Goal: Task Accomplishment & Management: Manage account settings

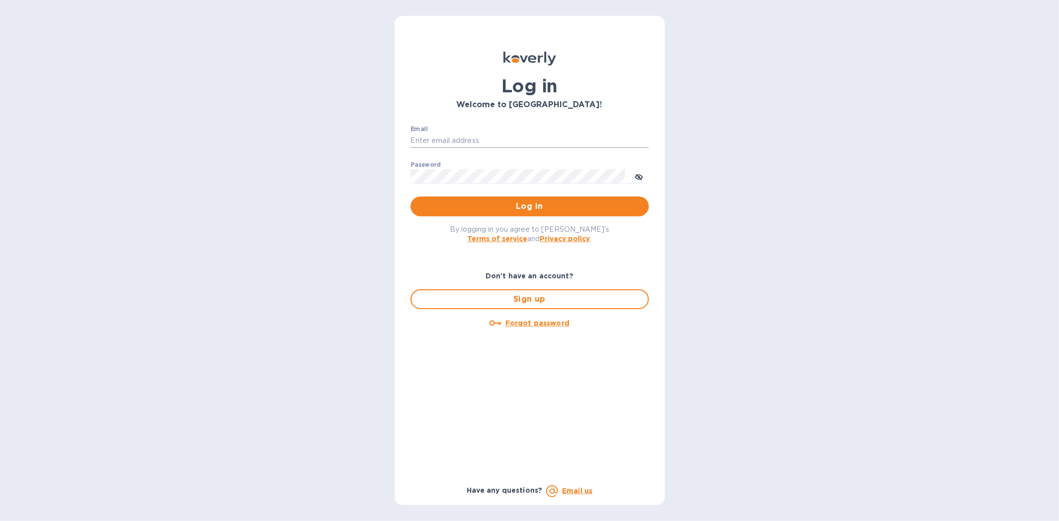
click at [442, 135] on input "Email" at bounding box center [530, 141] width 238 height 15
type input "[PERSON_NAME][EMAIL_ADDRESS][DOMAIN_NAME]"
click at [411, 197] on button "Log in" at bounding box center [530, 207] width 238 height 20
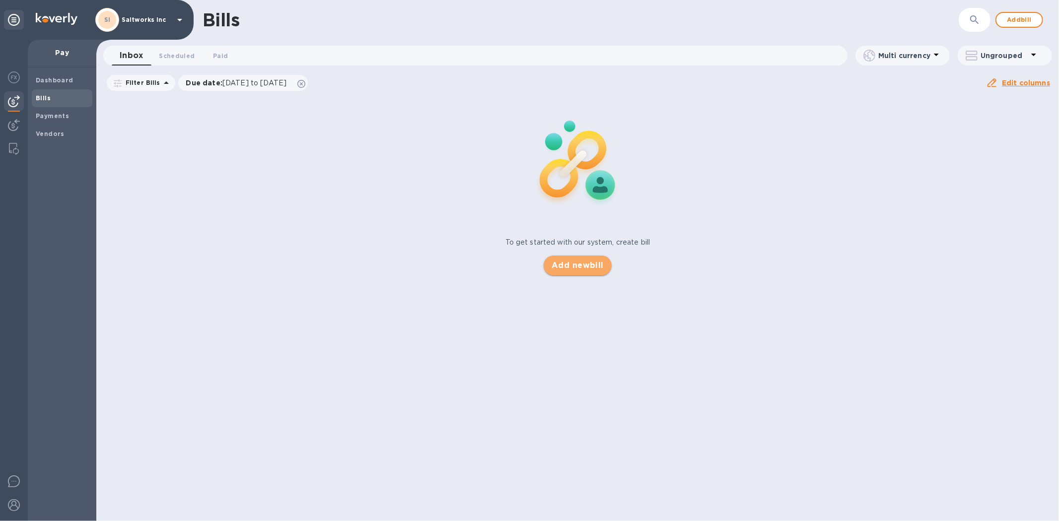
click at [586, 262] on span "Add new bill" at bounding box center [578, 266] width 52 height 12
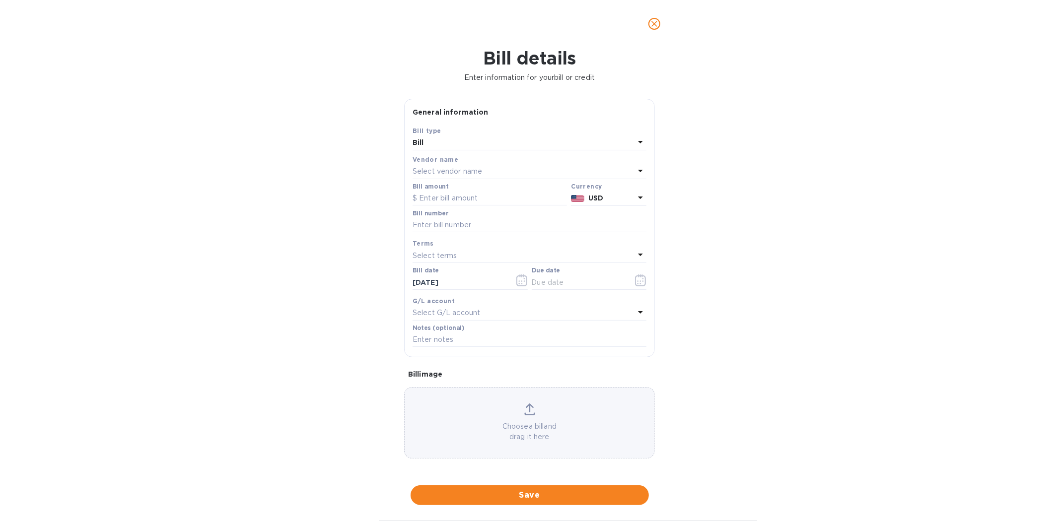
click at [654, 24] on icon "close" at bounding box center [655, 24] width 6 height 6
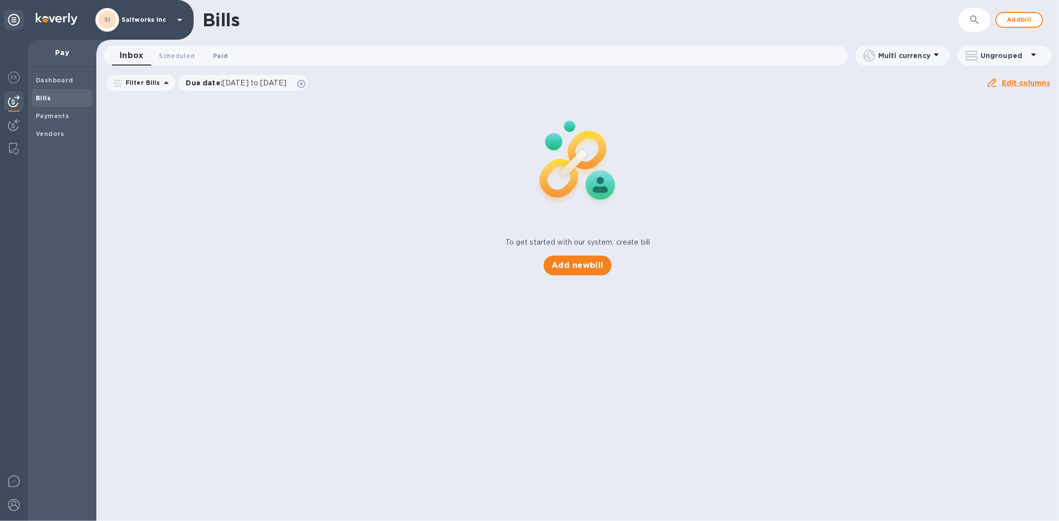
click at [214, 53] on span "Paid 0" at bounding box center [220, 56] width 15 height 10
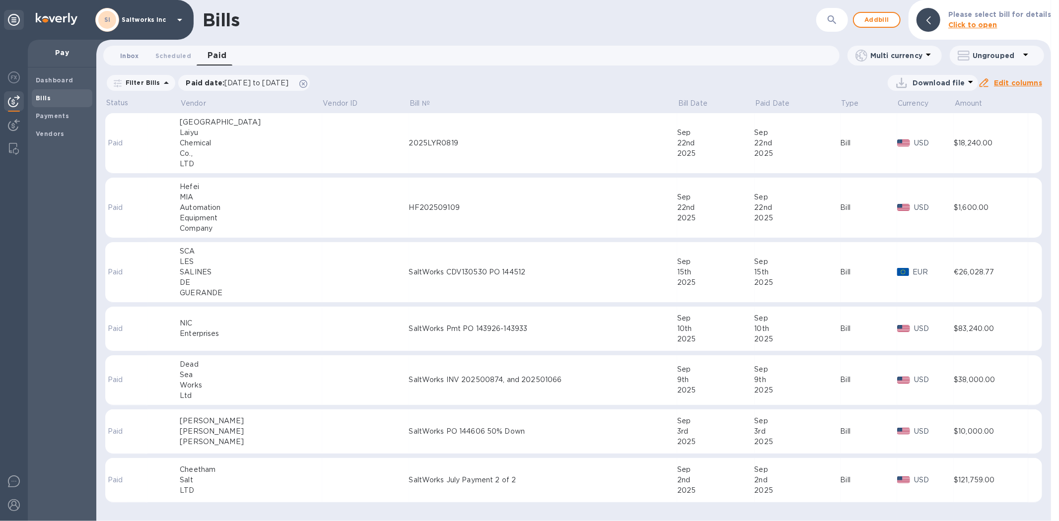
click at [131, 55] on span "Inbox 0" at bounding box center [129, 56] width 19 height 10
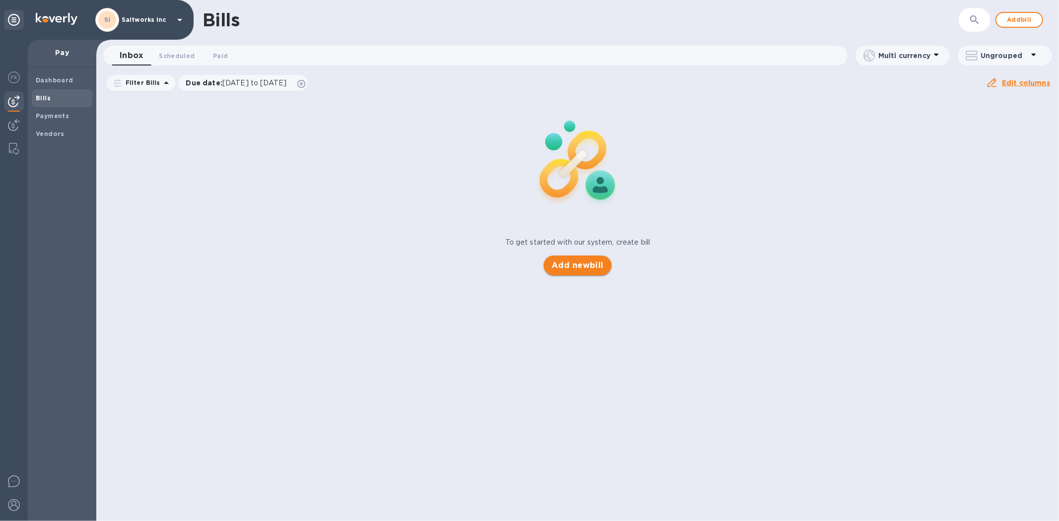
click at [578, 263] on span "Add new bill" at bounding box center [578, 266] width 52 height 12
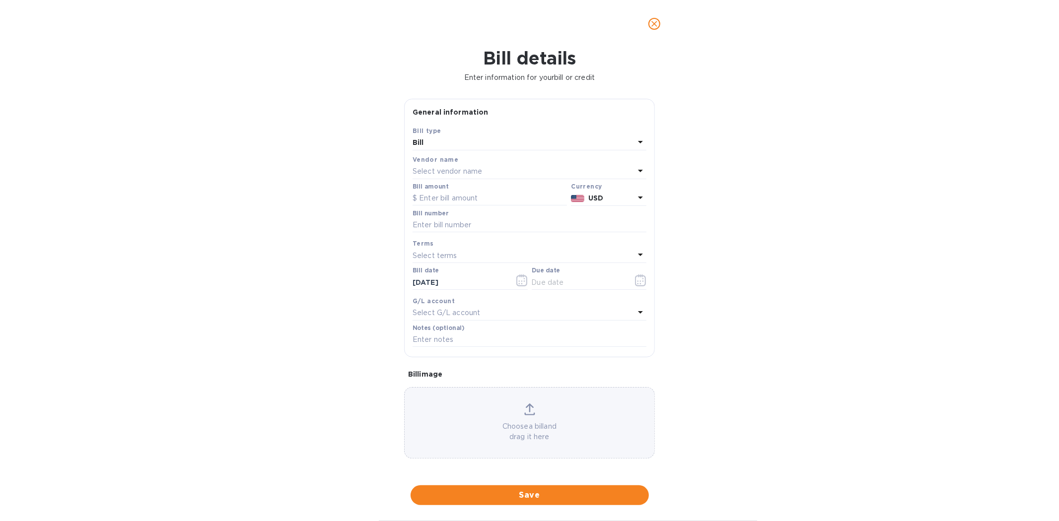
click at [440, 172] on p "Select vendor name" at bounding box center [448, 171] width 70 height 10
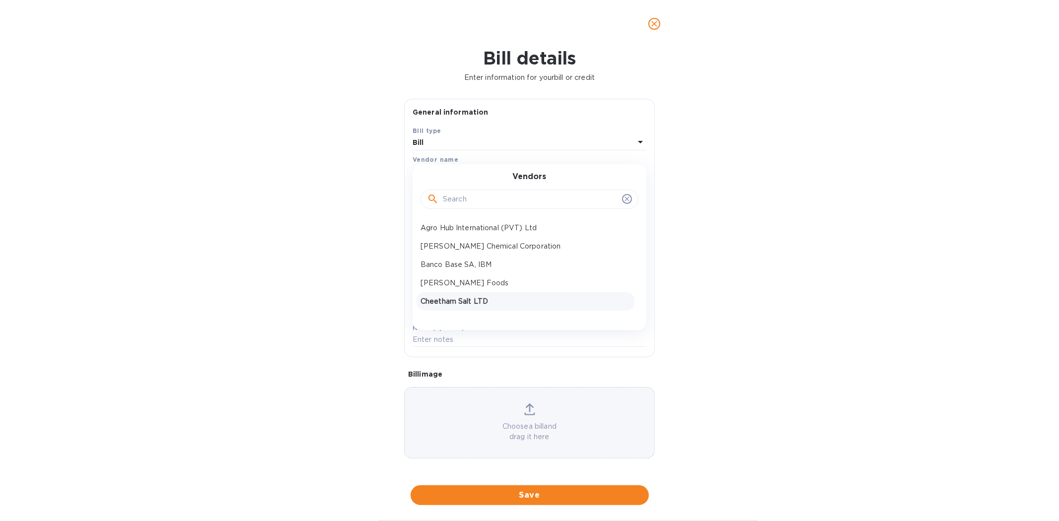
click at [449, 300] on p "Cheetham Salt LTD" at bounding box center [526, 301] width 210 height 10
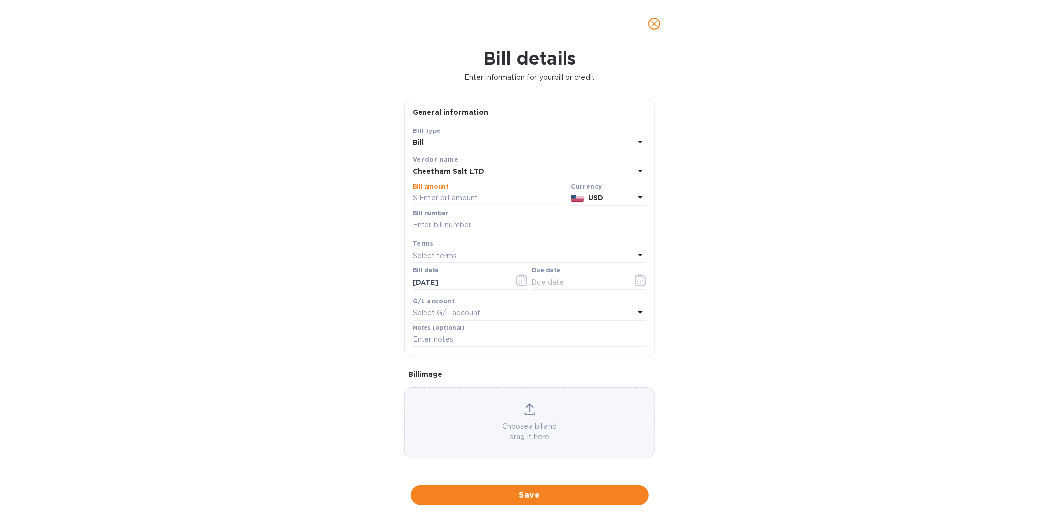
click at [436, 198] on input "text" at bounding box center [490, 198] width 154 height 15
type input "105,776.60"
type input "A"
click at [535, 224] on input "SaltWorks August Payment 1 of 2" at bounding box center [530, 225] width 234 height 15
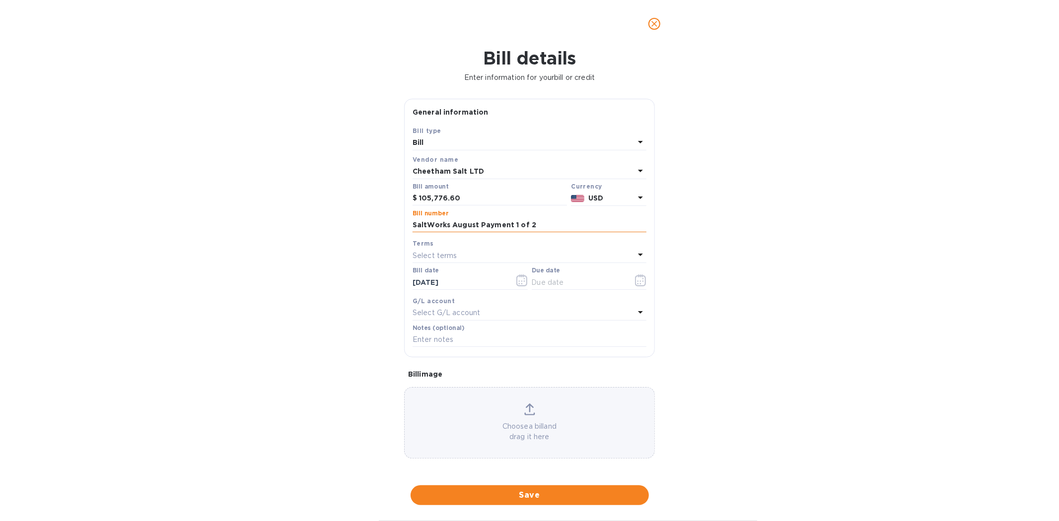
click at [535, 224] on input "SaltWorks August Payment 1 of 2" at bounding box center [530, 225] width 234 height 15
type input "SaltWorks August Payment 1 of 2"
click at [635, 281] on icon "button" at bounding box center [640, 281] width 11 height 12
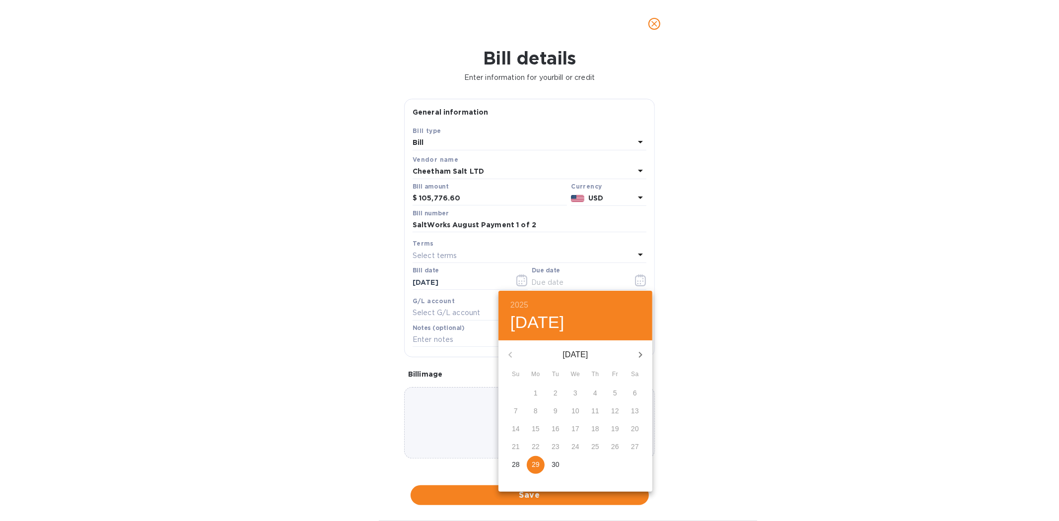
click at [539, 463] on p "29" at bounding box center [536, 465] width 8 height 10
type input "[DATE]"
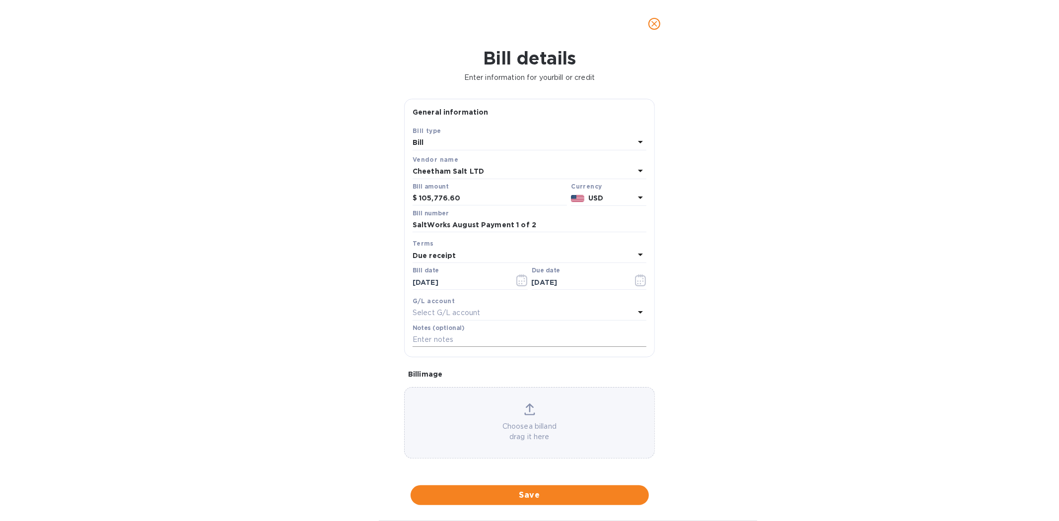
click at [441, 340] on input "text" at bounding box center [530, 340] width 234 height 15
paste input "SaltWorks August Payment 1 of 2"
type input "SaltWorks August Payment 1 of 2"
click at [541, 429] on p "Choose a bill and drag it here" at bounding box center [530, 432] width 250 height 21
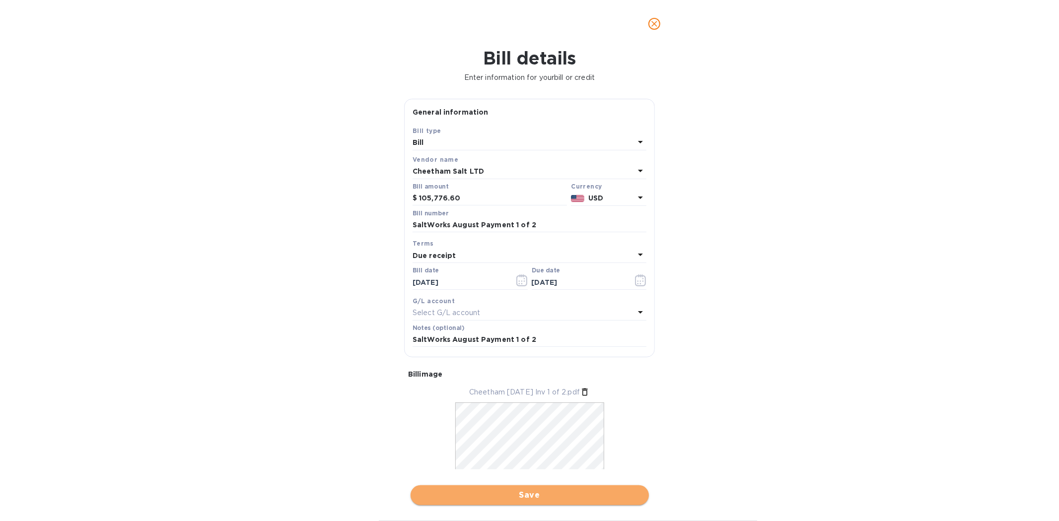
click at [534, 494] on span "Save" at bounding box center [530, 496] width 222 height 12
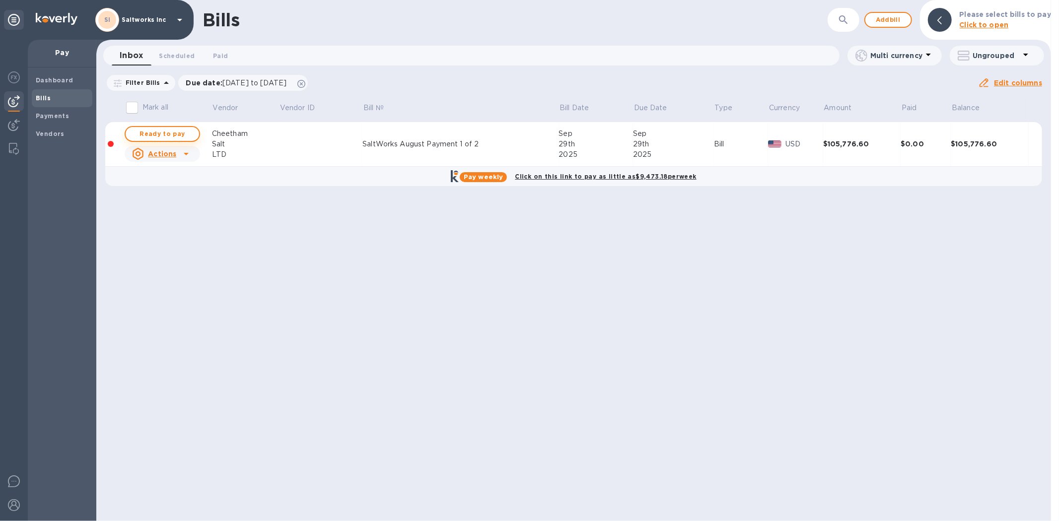
click at [167, 132] on span "Ready to pay" at bounding box center [163, 134] width 58 height 12
checkbox input "true"
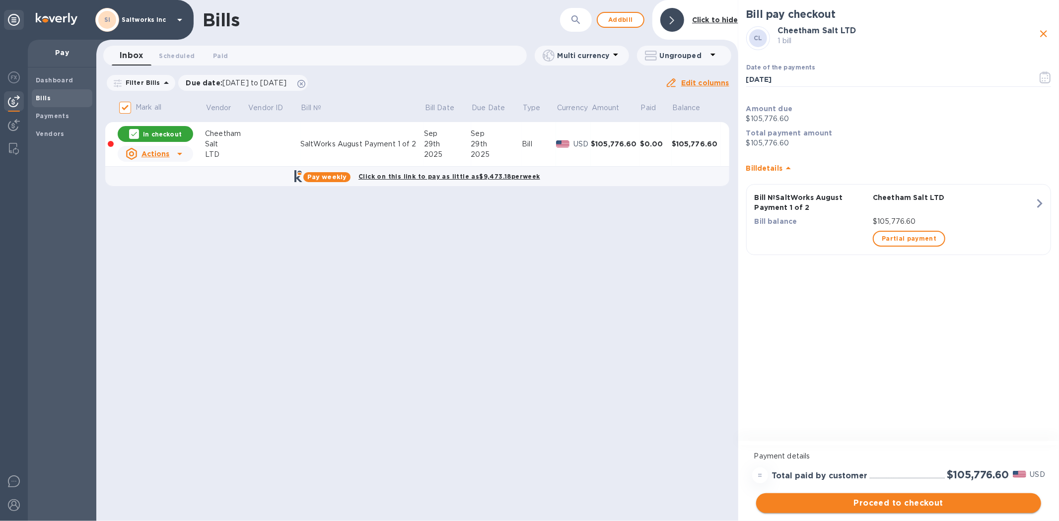
click at [895, 500] on span "Proceed to checkout" at bounding box center [898, 504] width 269 height 12
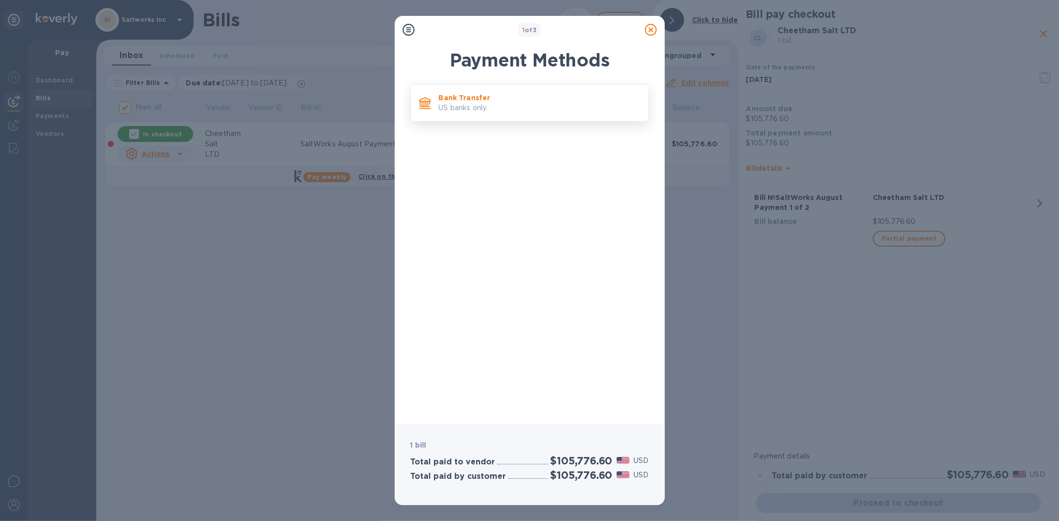
click at [474, 113] on div "Bank Transfer US banks only." at bounding box center [540, 103] width 210 height 28
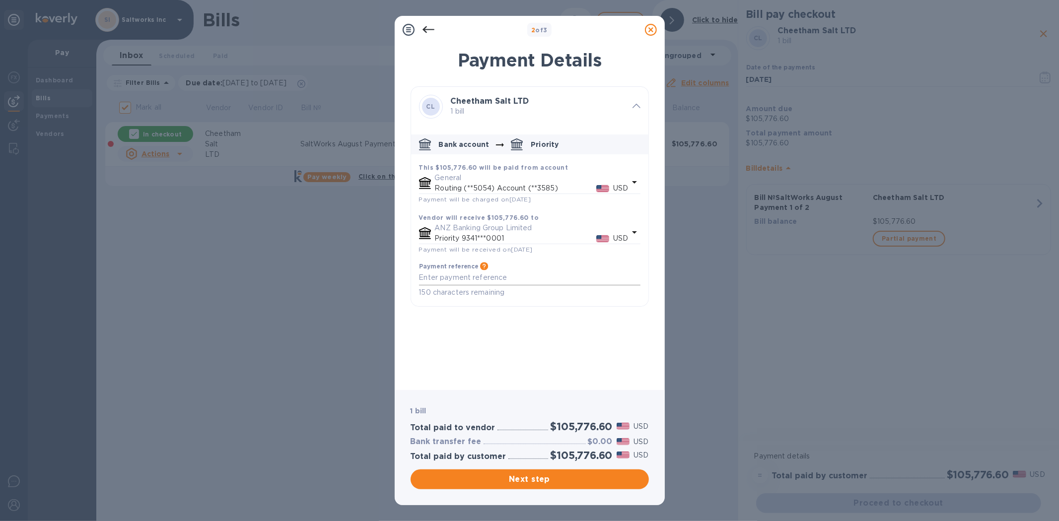
click at [467, 285] on div "x" at bounding box center [529, 278] width 221 height 15
click at [460, 282] on textarea "default-method" at bounding box center [529, 278] width 221 height 8
click at [650, 31] on icon at bounding box center [651, 30] width 12 height 12
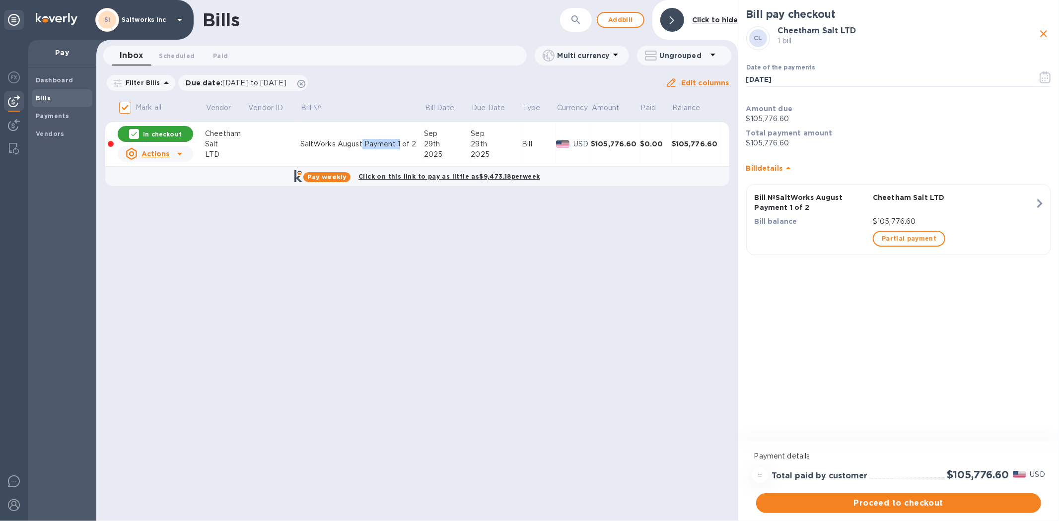
drag, startPoint x: 364, startPoint y: 143, endPoint x: 403, endPoint y: 144, distance: 38.7
click at [403, 144] on div "SaltWorks August Payment 1 of 2" at bounding box center [362, 144] width 124 height 10
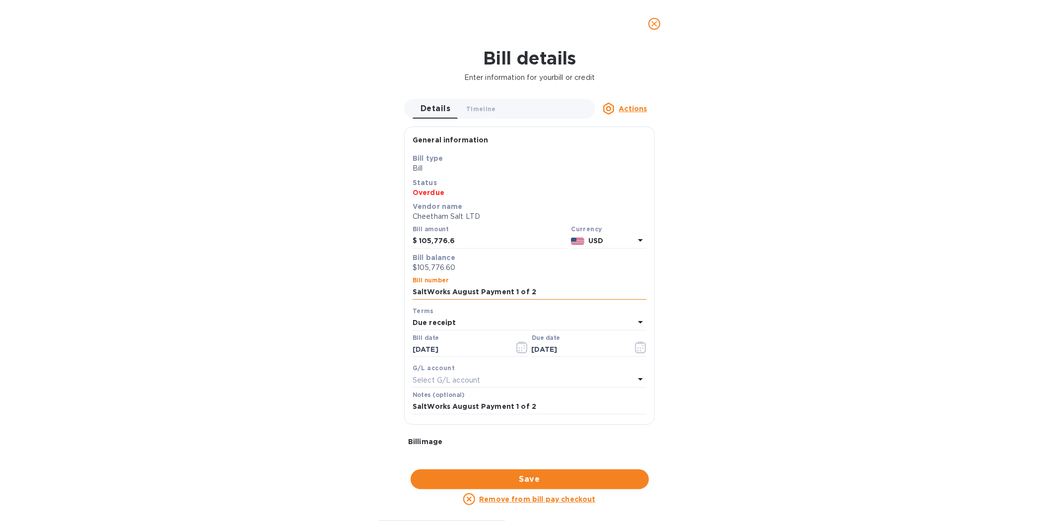
drag, startPoint x: 414, startPoint y: 291, endPoint x: 533, endPoint y: 292, distance: 119.7
click at [533, 292] on input "SaltWorks August Payment 1 of 2" at bounding box center [530, 292] width 234 height 15
click at [657, 22] on icon "close" at bounding box center [655, 24] width 10 height 10
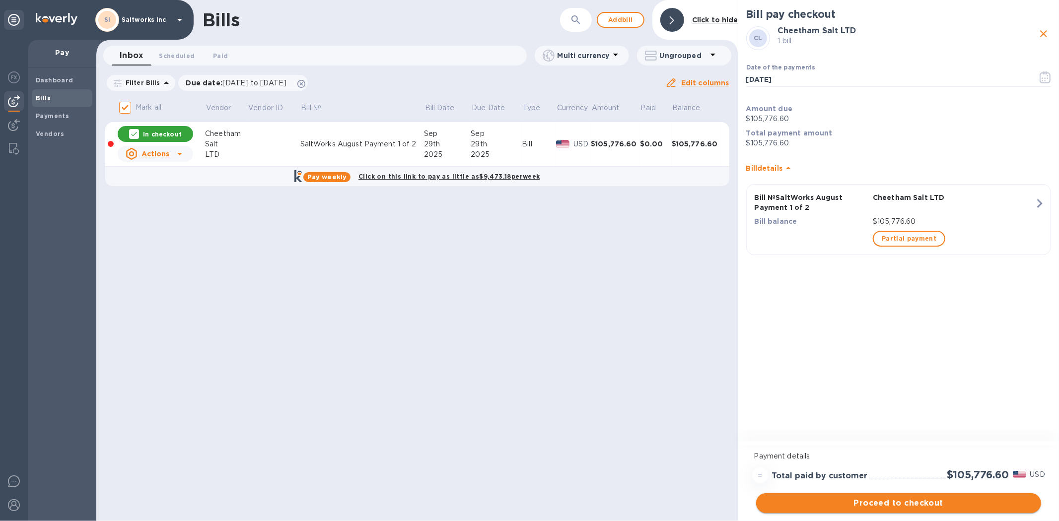
click at [900, 504] on span "Proceed to checkout" at bounding box center [898, 504] width 269 height 12
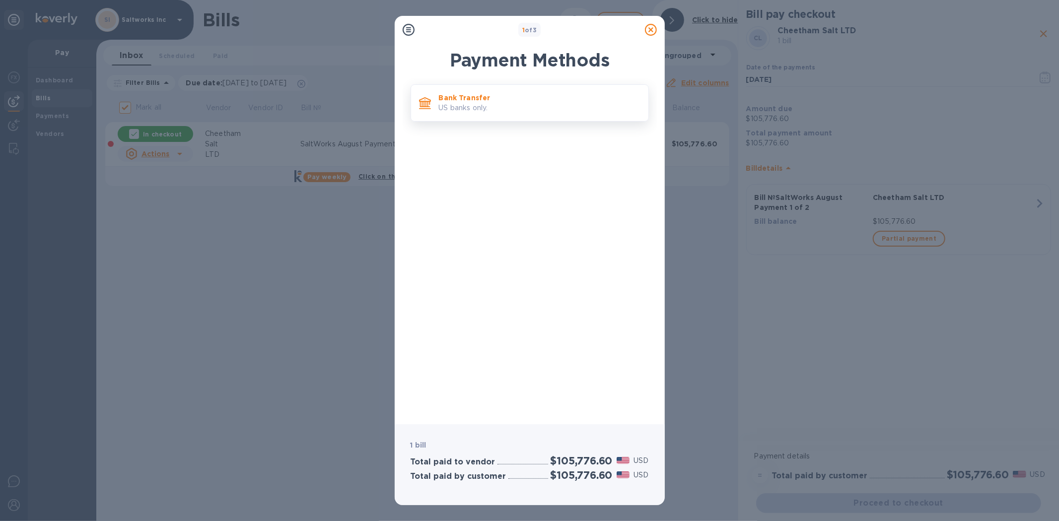
click at [452, 98] on p "Bank Transfer" at bounding box center [540, 98] width 202 height 10
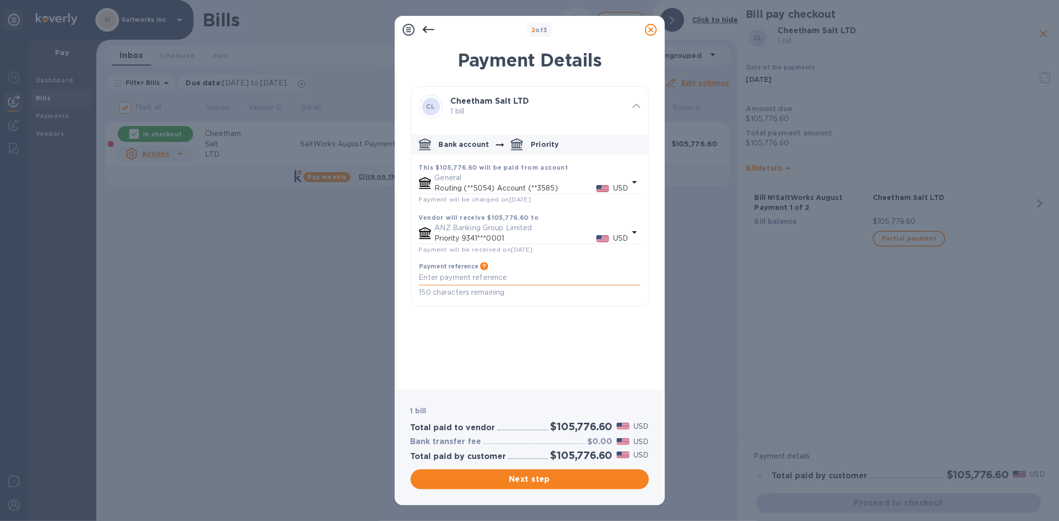
click at [442, 282] on textarea "default-method" at bounding box center [529, 278] width 221 height 8
paste textarea "SaltWorks August Payment 1 of 2"
type textarea "SaltWorks August Payment 1 of 2"
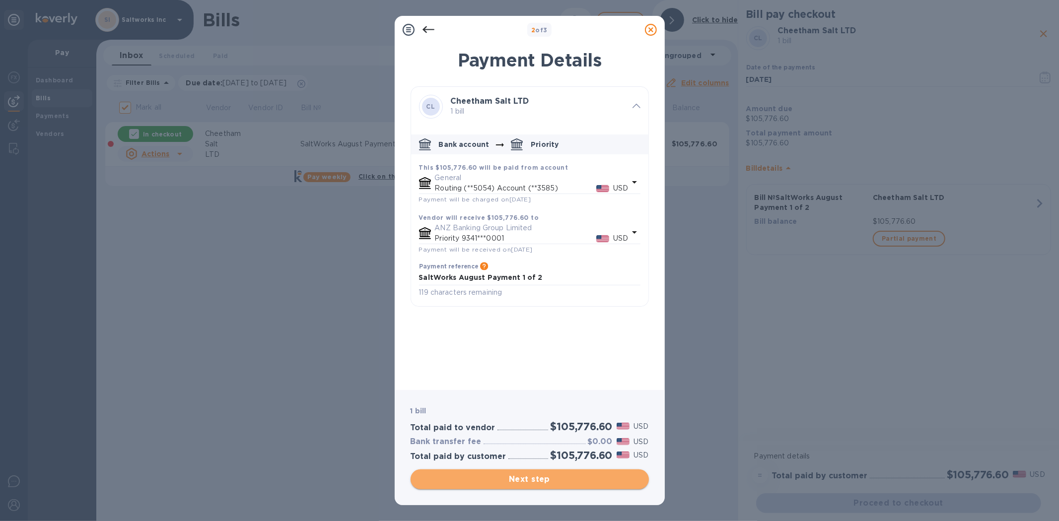
click at [528, 478] on span "Next step" at bounding box center [530, 480] width 222 height 12
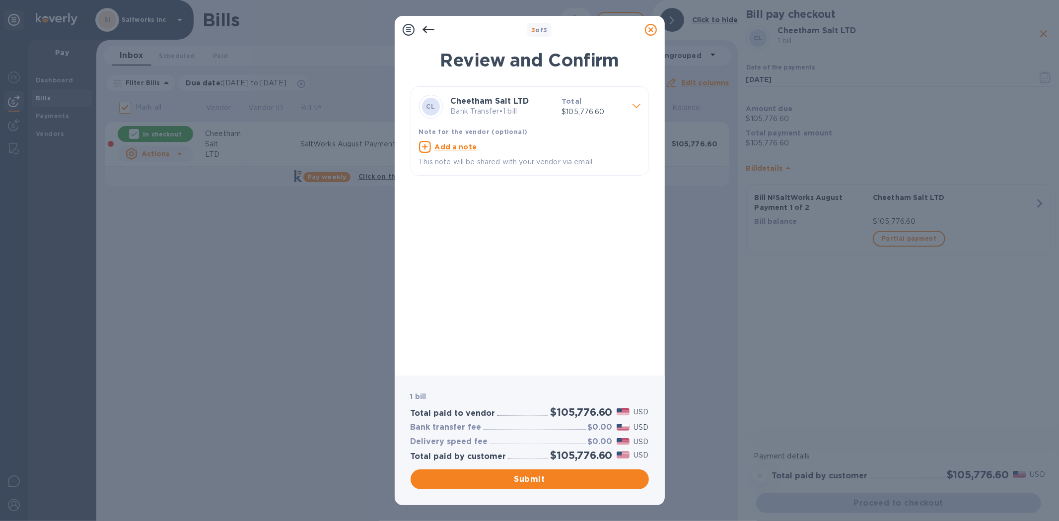
click at [447, 145] on u "Add a note" at bounding box center [456, 147] width 42 height 8
click at [450, 149] on textarea at bounding box center [522, 148] width 206 height 8
paste textarea "SaltWorks August Payment 1 of 2"
type textarea "SaltWorks August Payment 1 of 2"
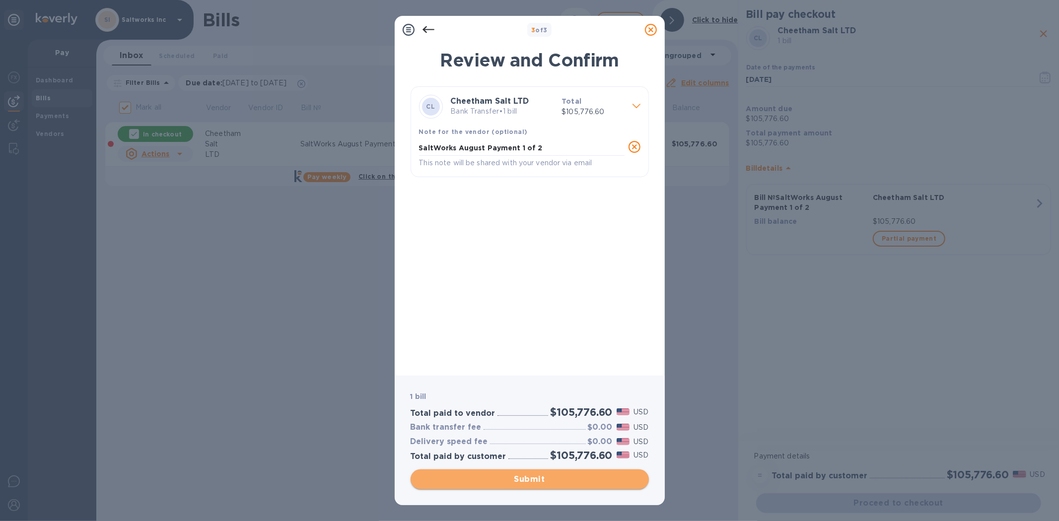
click at [541, 479] on span "Submit" at bounding box center [530, 480] width 222 height 12
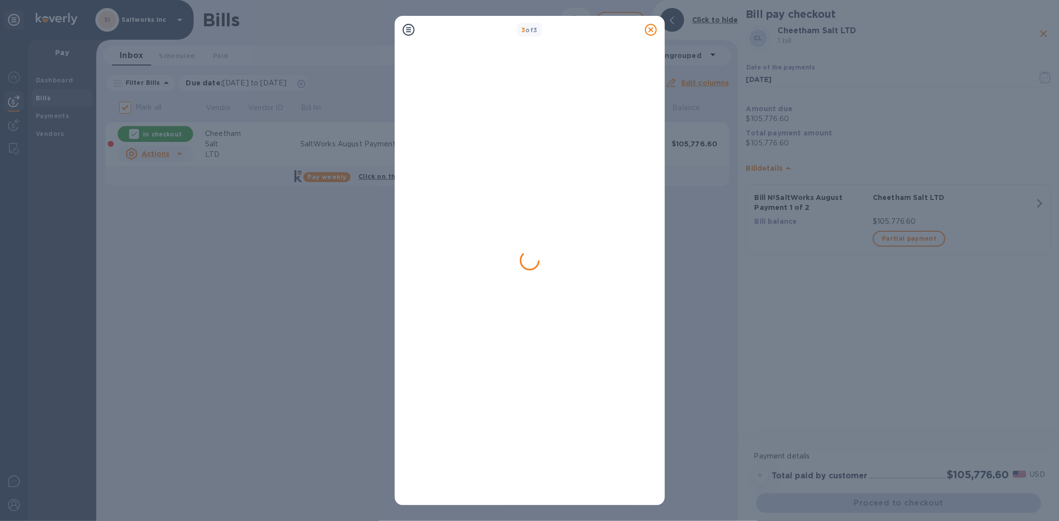
checkbox input "false"
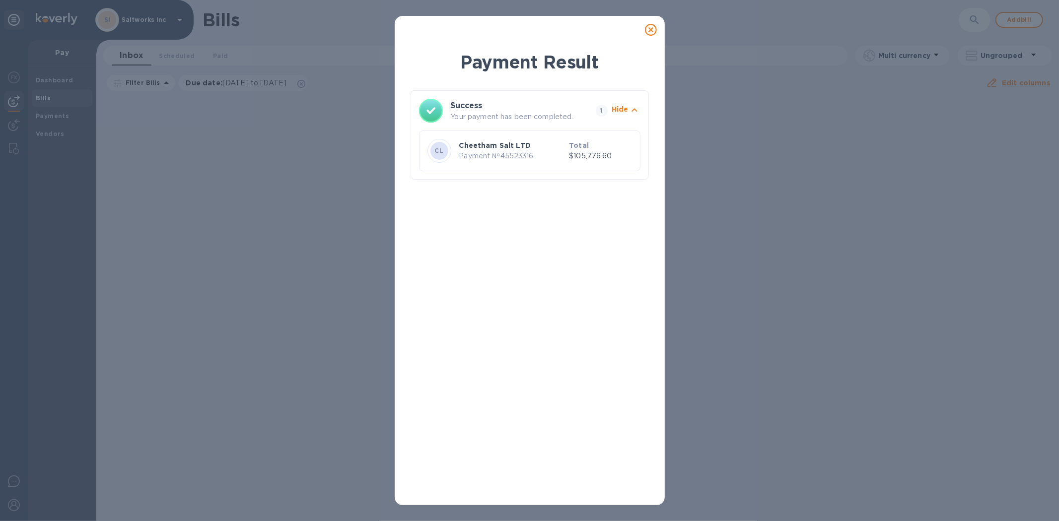
click at [651, 25] on icon at bounding box center [651, 30] width 12 height 12
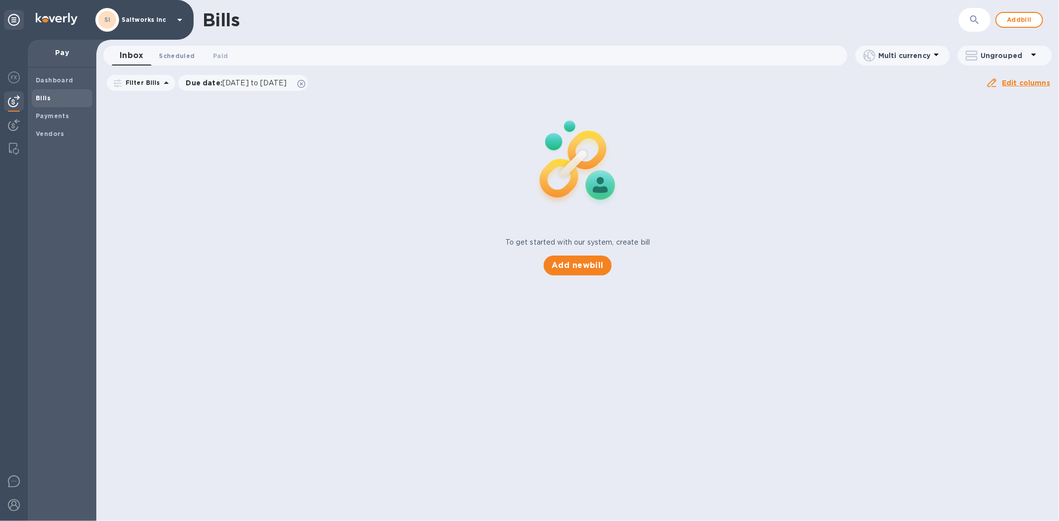
click at [182, 55] on span "Scheduled 0" at bounding box center [177, 56] width 36 height 10
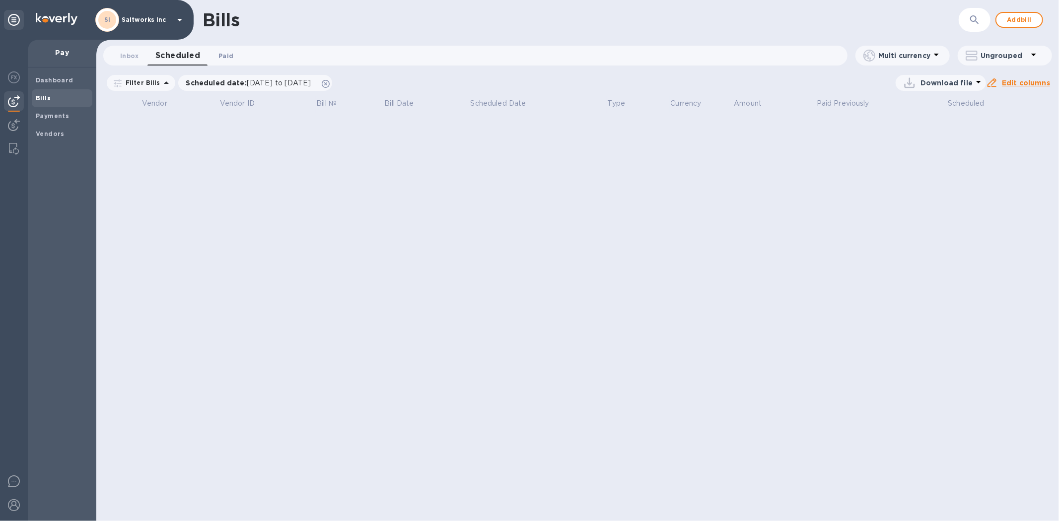
click at [227, 53] on span "Paid 0" at bounding box center [226, 56] width 15 height 10
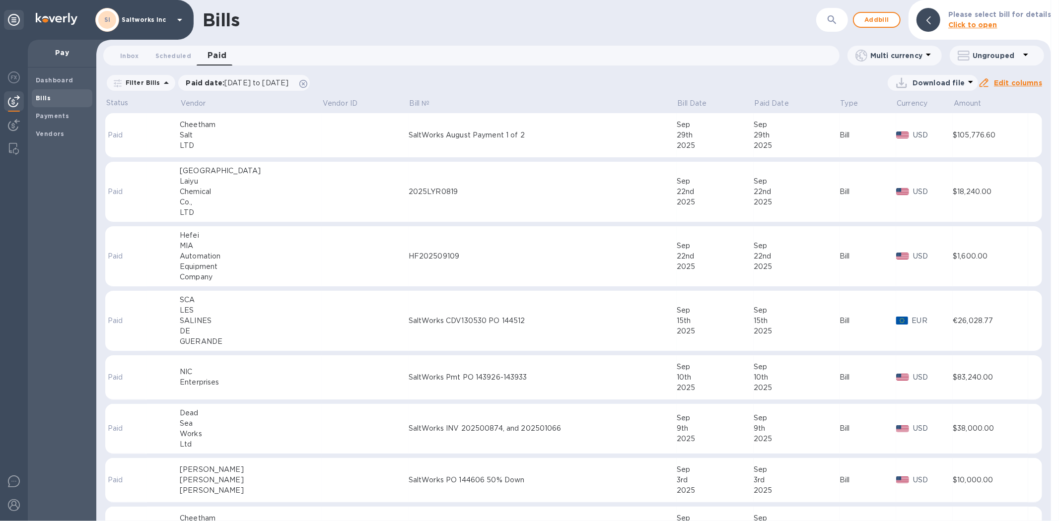
click at [322, 128] on td at bounding box center [365, 135] width 87 height 45
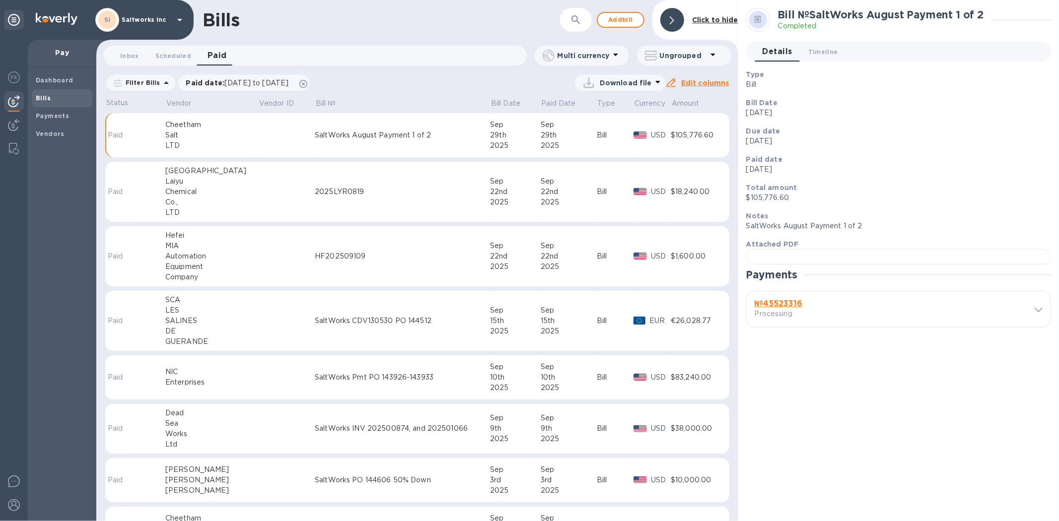
scroll to position [200, 0]
click at [795, 308] on b "№ 45523316" at bounding box center [779, 303] width 48 height 9
